Goal: Check status: Verify the current state of an ongoing process or item

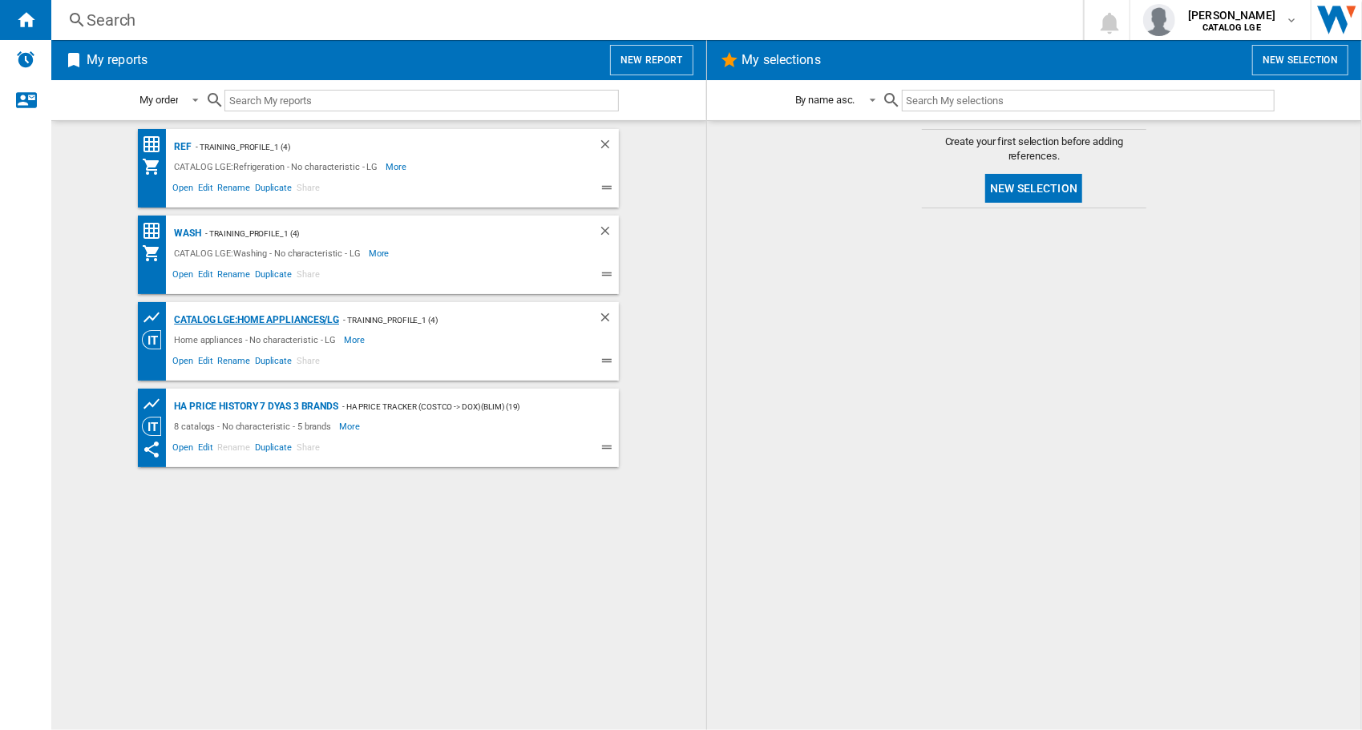
click at [282, 320] on div "CATALOG LGE:Home appliances/LG" at bounding box center [254, 320] width 169 height 20
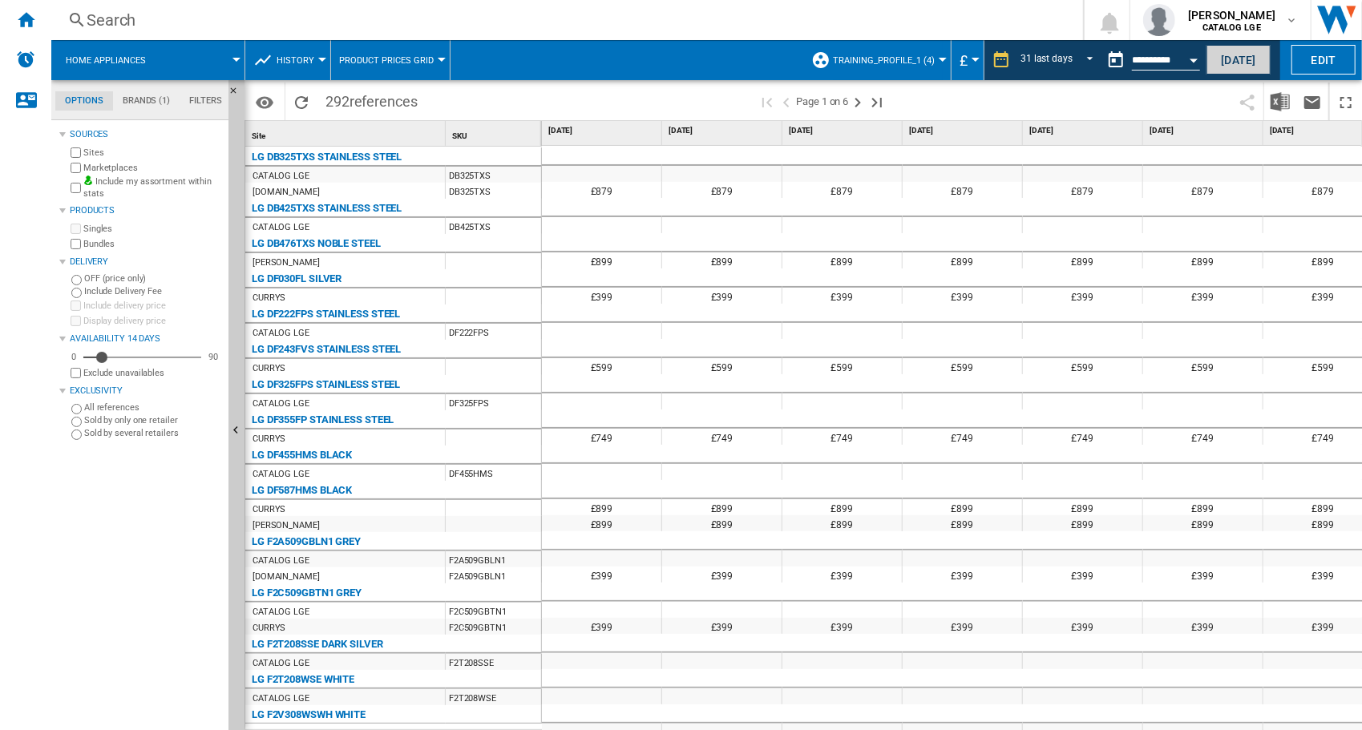
click at [1238, 55] on button "Today" at bounding box center [1238, 60] width 64 height 30
